Goal: Transaction & Acquisition: Purchase product/service

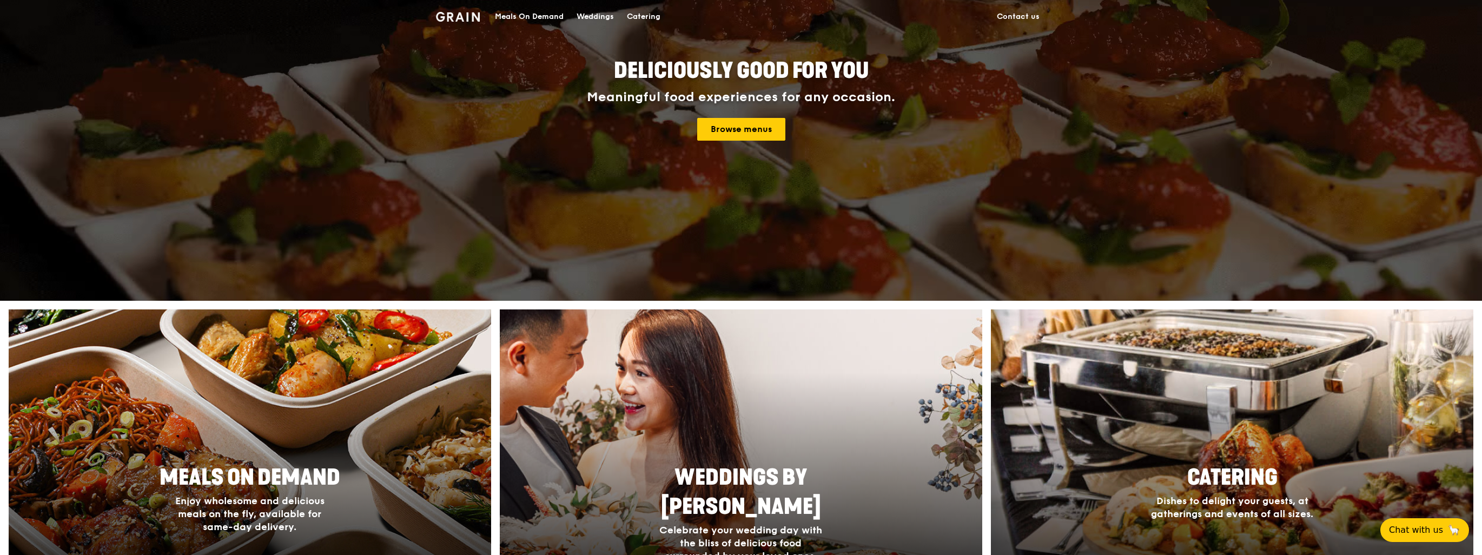
scroll to position [216, 0]
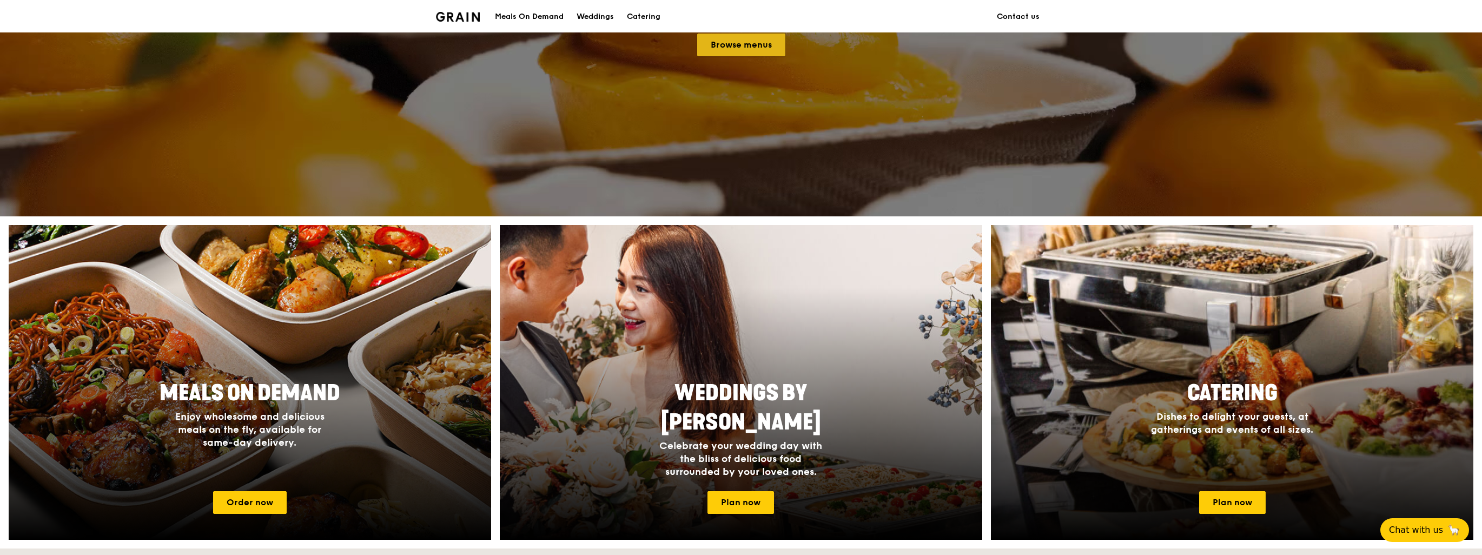
click at [743, 45] on link "Browse menus" at bounding box center [741, 45] width 88 height 23
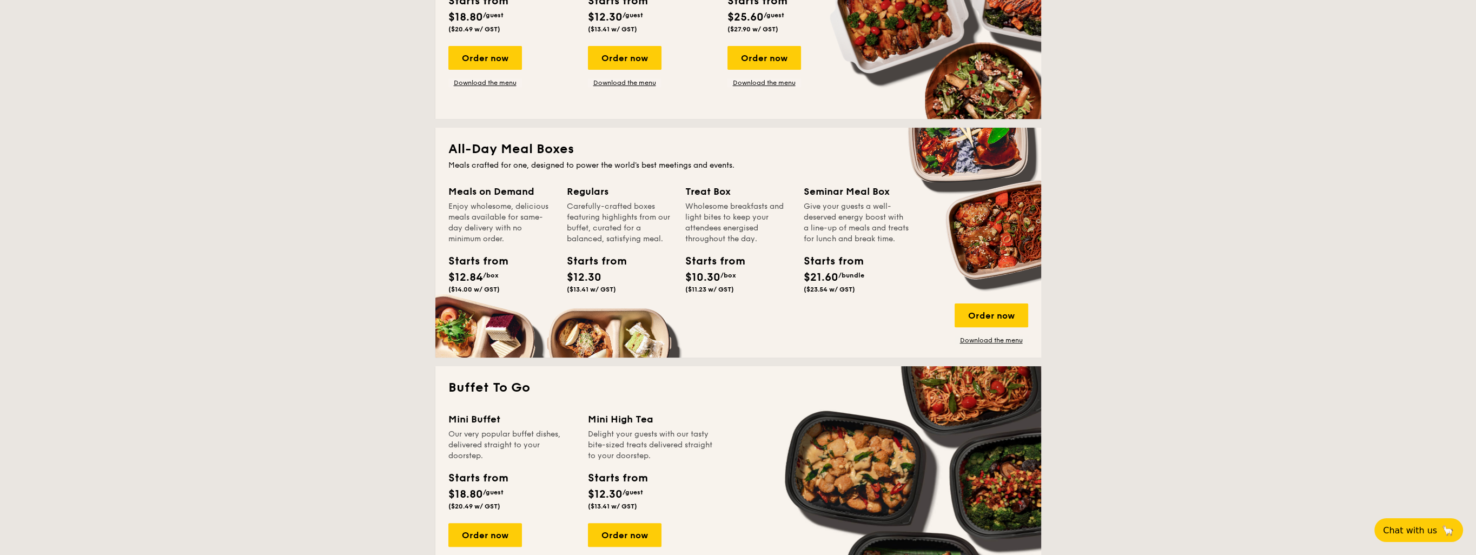
scroll to position [595, 0]
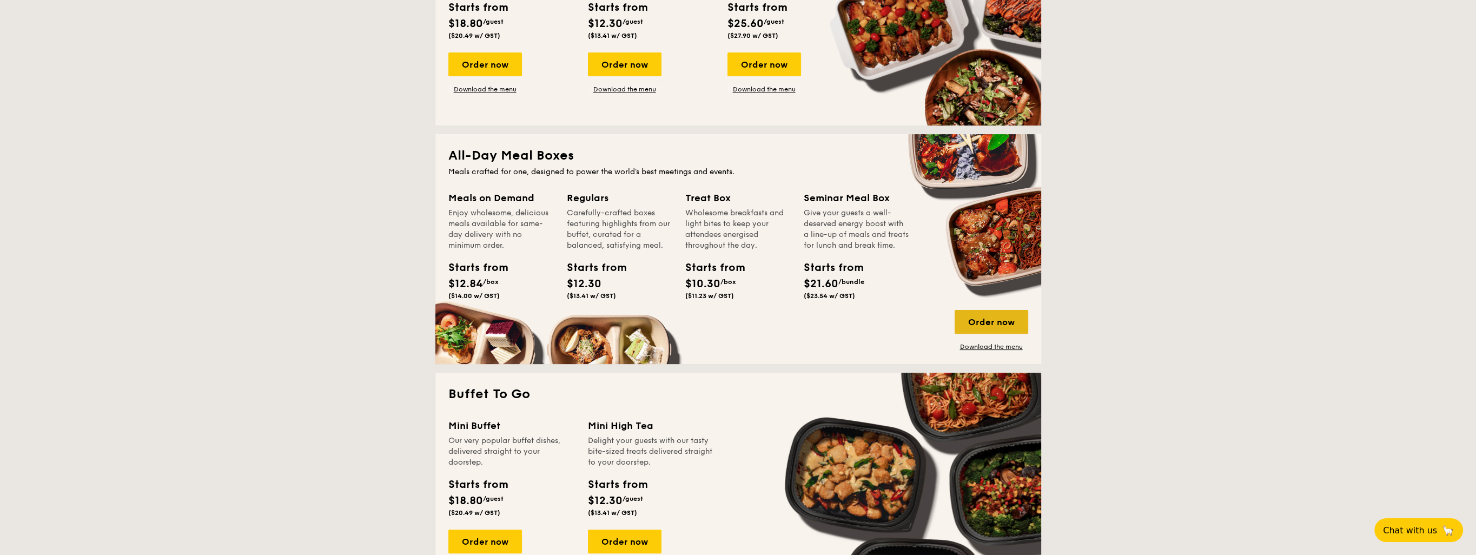
click at [989, 319] on div "Order now" at bounding box center [992, 322] width 74 height 24
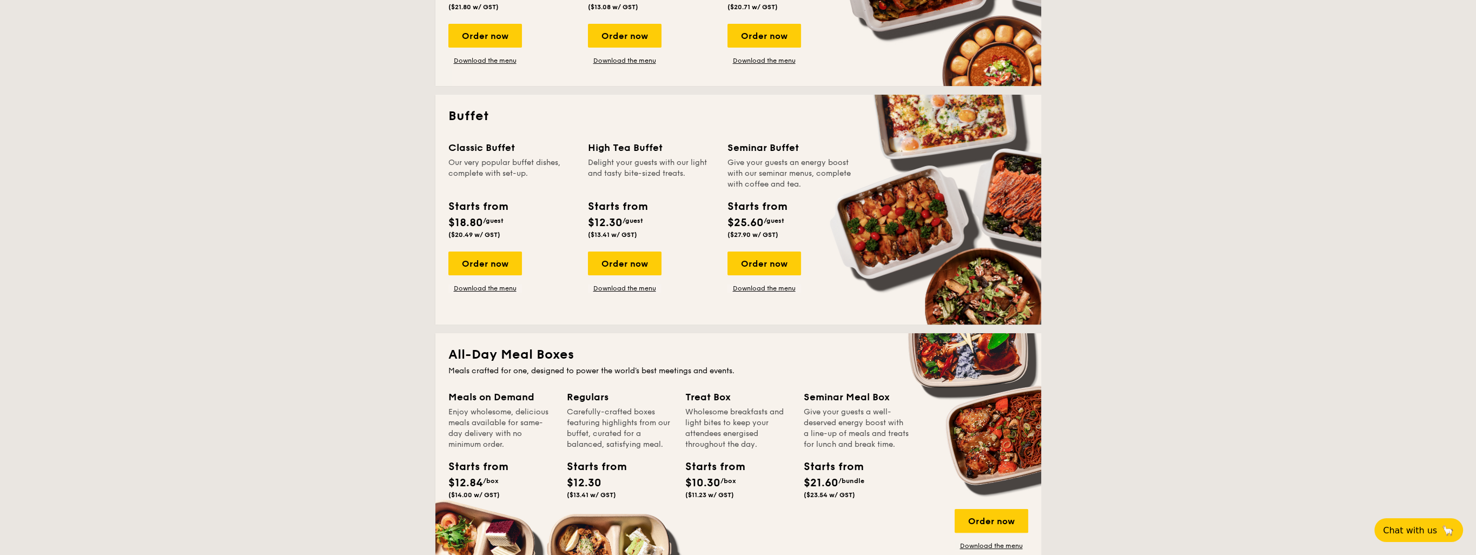
scroll to position [379, 0]
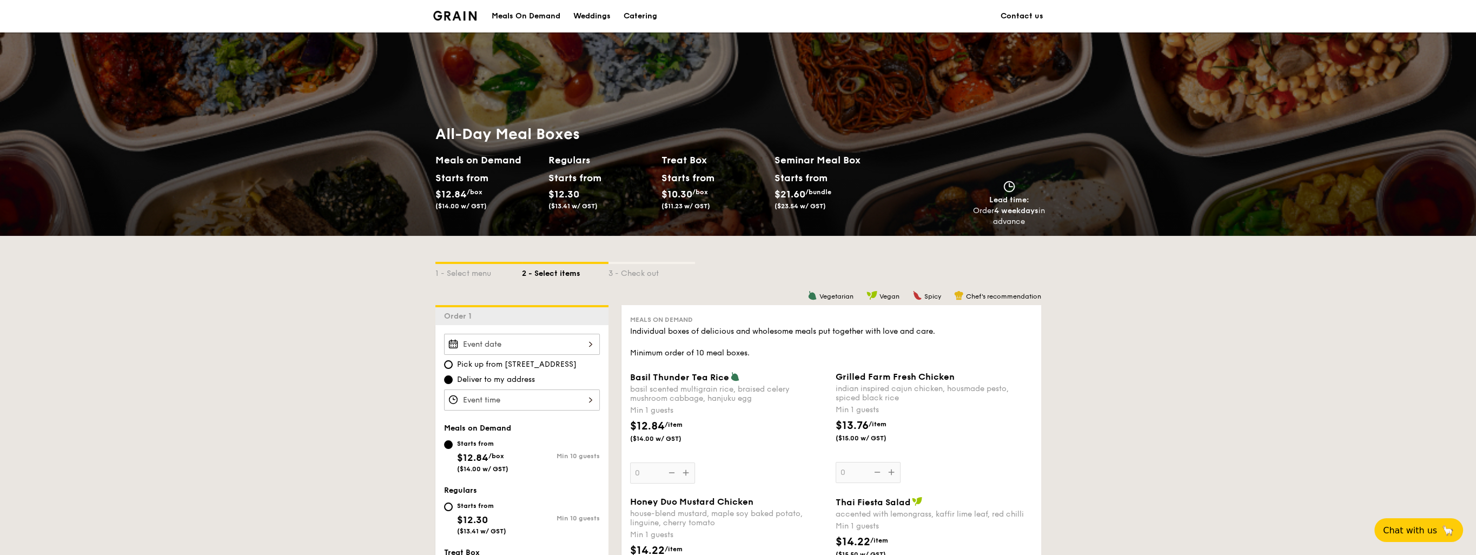
click at [527, 14] on div "Meals On Demand" at bounding box center [526, 16] width 69 height 32
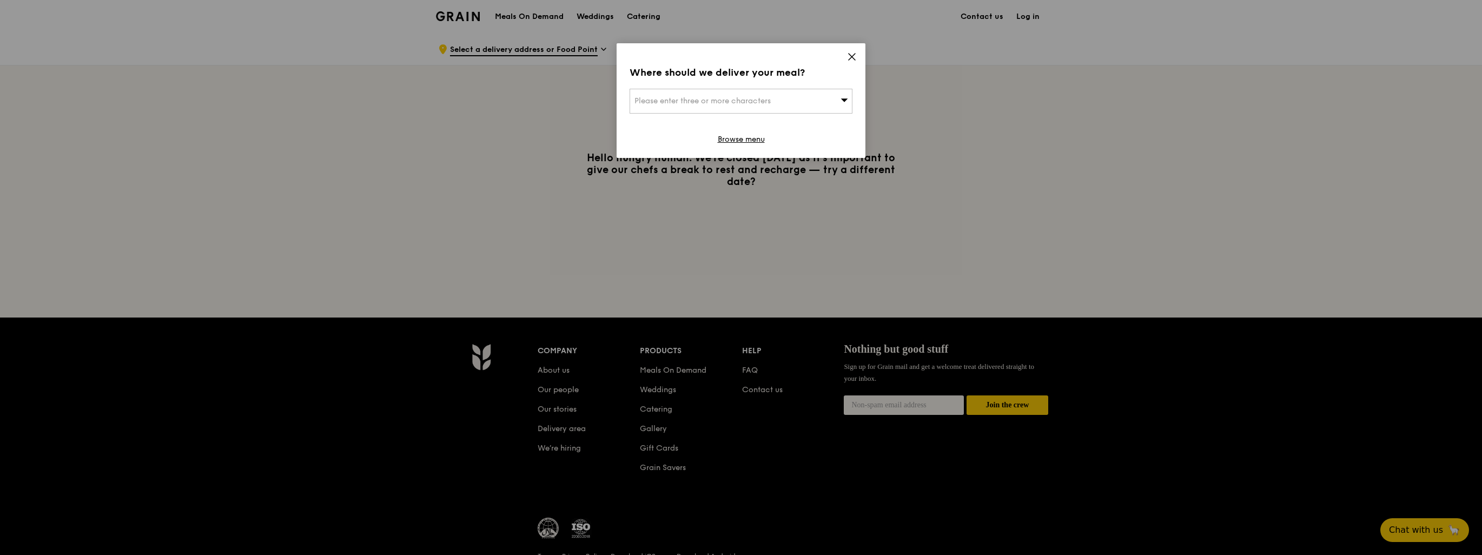
click at [786, 93] on div "Please enter three or more characters" at bounding box center [741, 101] width 223 height 25
type input "12 mey"
click at [736, 117] on div "12 Meyappa Chettiar Road" at bounding box center [715, 122] width 160 height 11
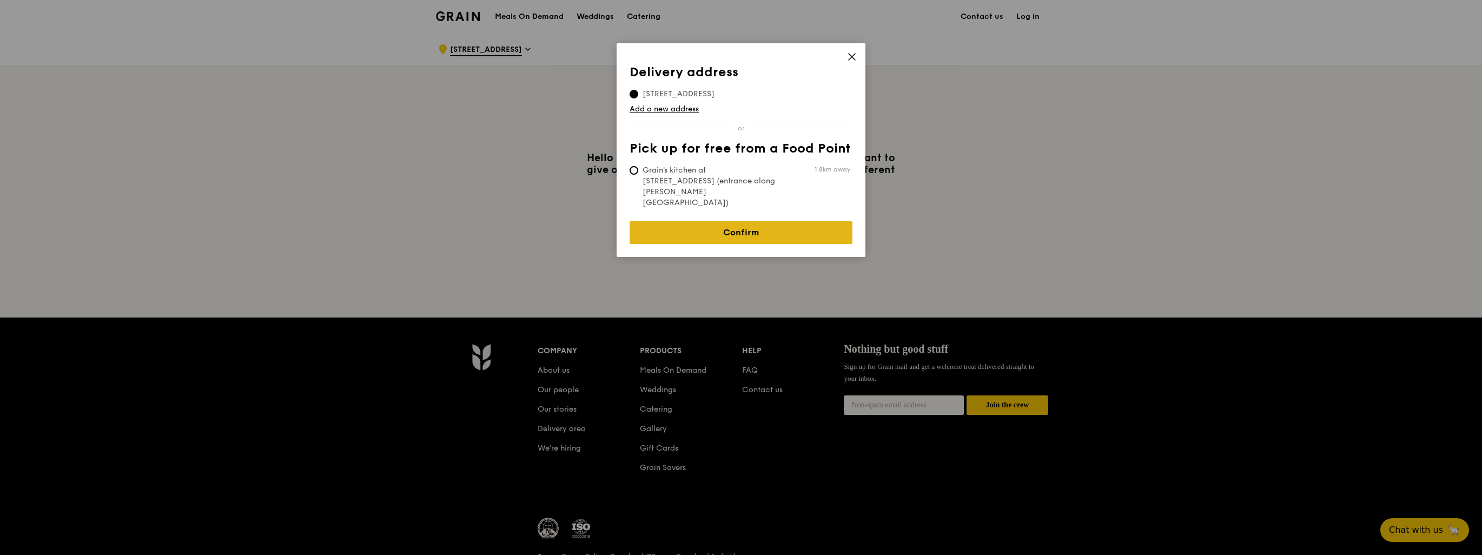
click at [738, 221] on link "Confirm" at bounding box center [741, 232] width 223 height 23
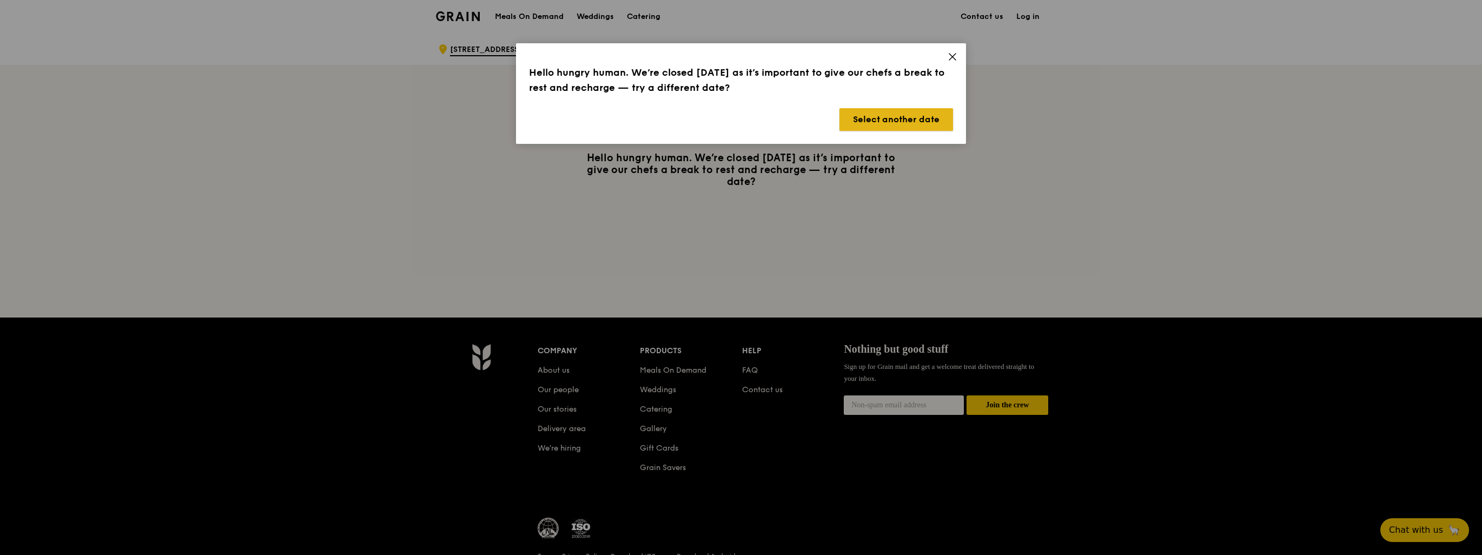
click at [889, 116] on button "Select another date" at bounding box center [897, 119] width 114 height 23
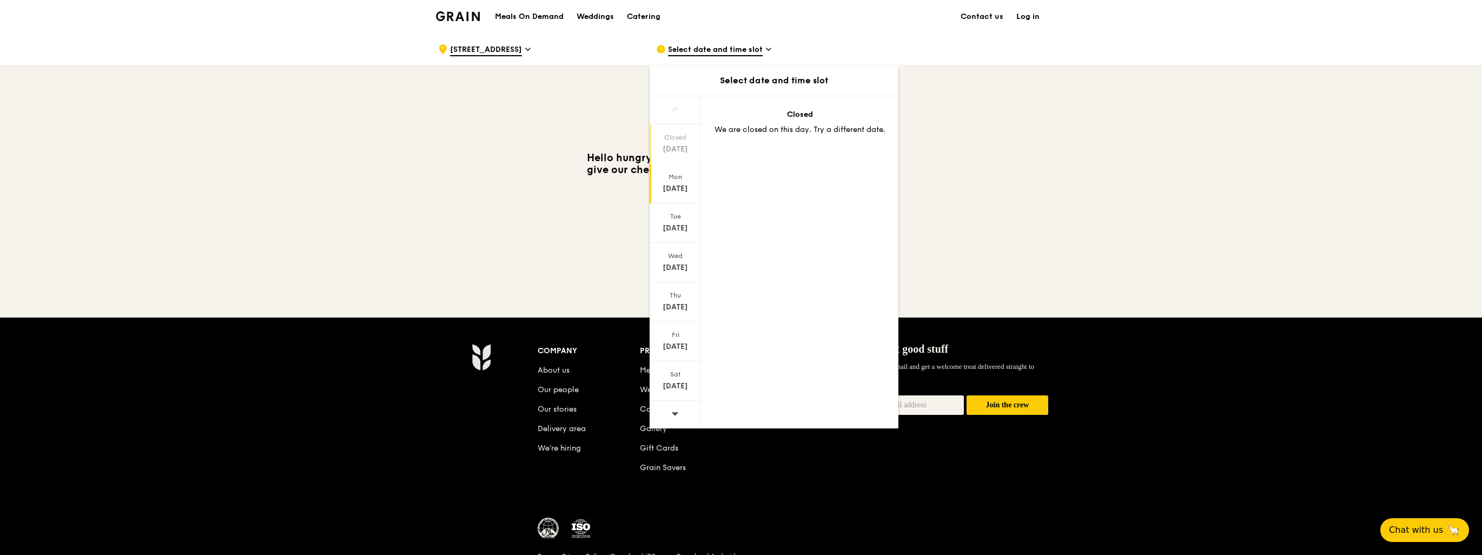
click at [677, 190] on div "Aug 11" at bounding box center [675, 188] width 48 height 11
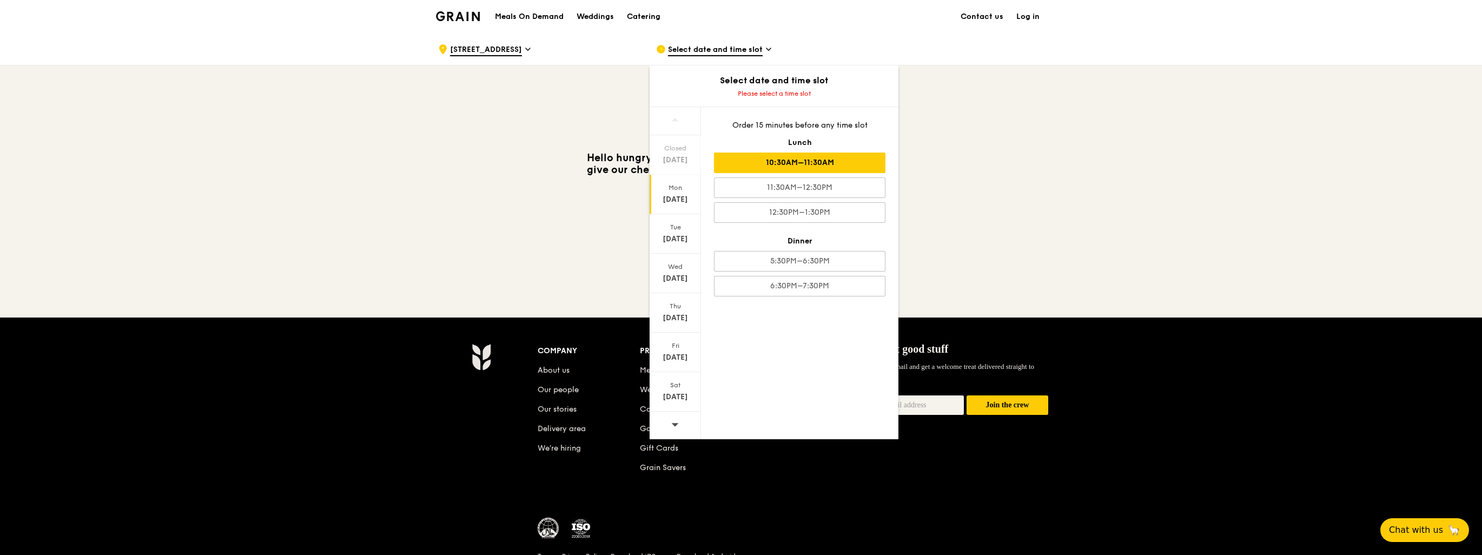
click at [751, 160] on div "10:30AM–11:30AM" at bounding box center [799, 163] width 171 height 21
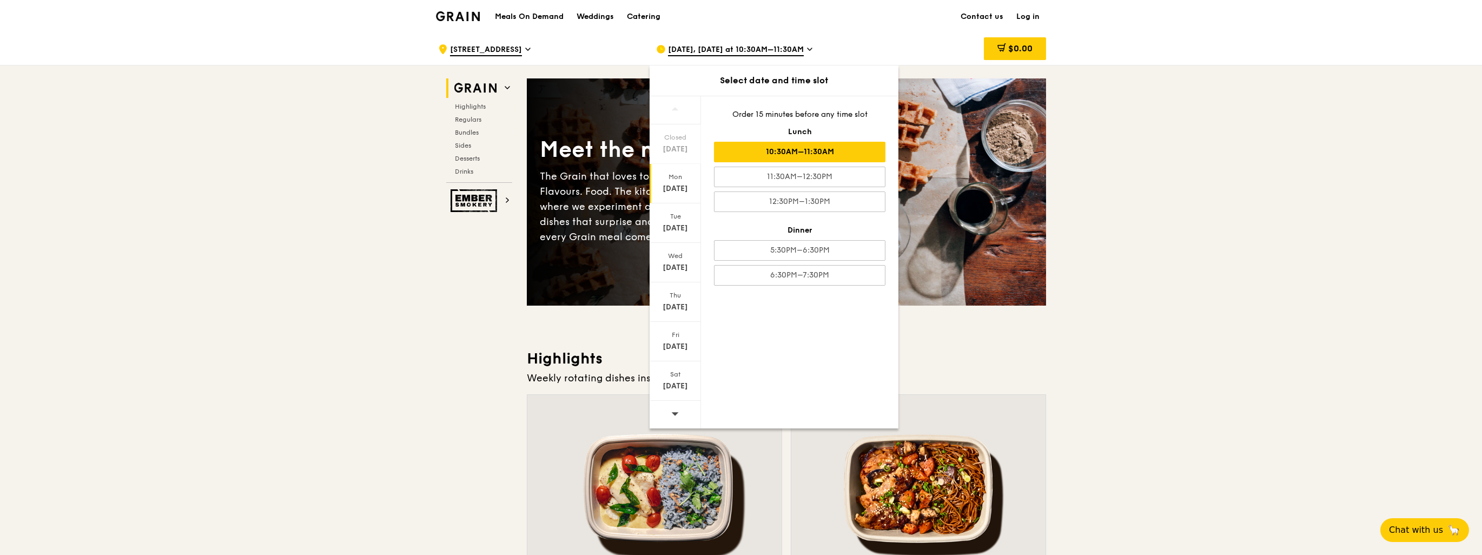
click at [791, 144] on div "10:30AM–11:30AM" at bounding box center [799, 152] width 171 height 21
click at [861, 253] on div "5:30PM–6:30PM" at bounding box center [799, 250] width 171 height 21
click at [844, 149] on div "10:30AM–11:30AM" at bounding box center [799, 152] width 171 height 21
click at [991, 362] on h3 "Highlights" at bounding box center [786, 358] width 519 height 19
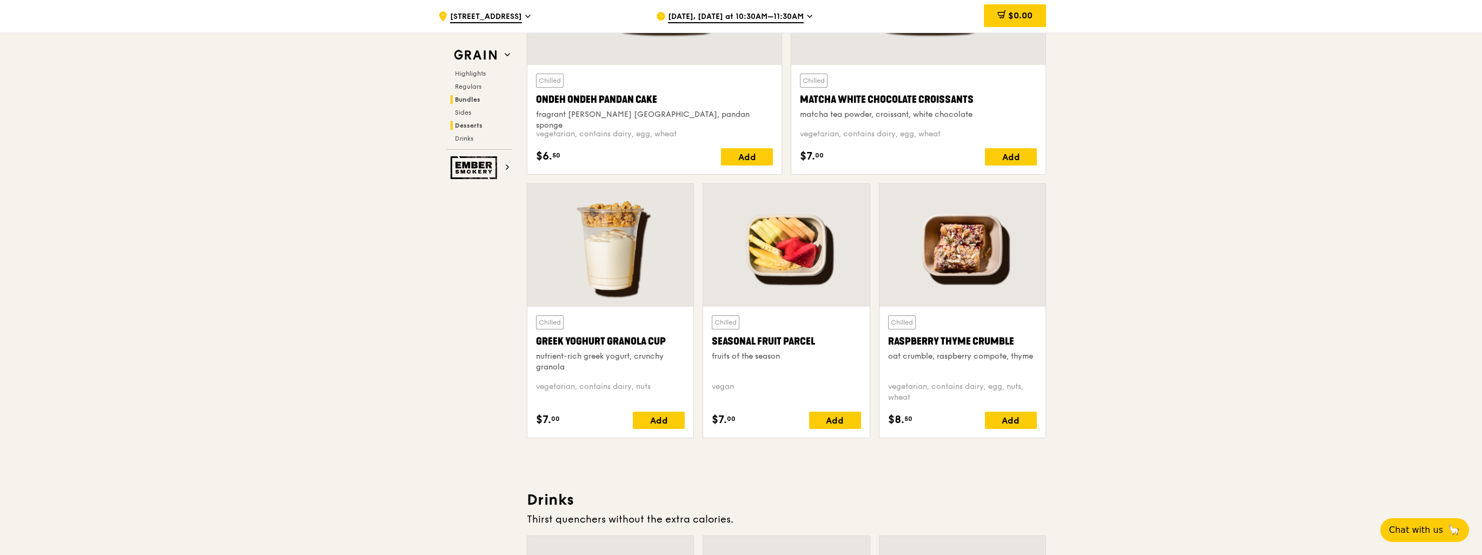
scroll to position [3286, 0]
